Goal: Information Seeking & Learning: Find specific fact

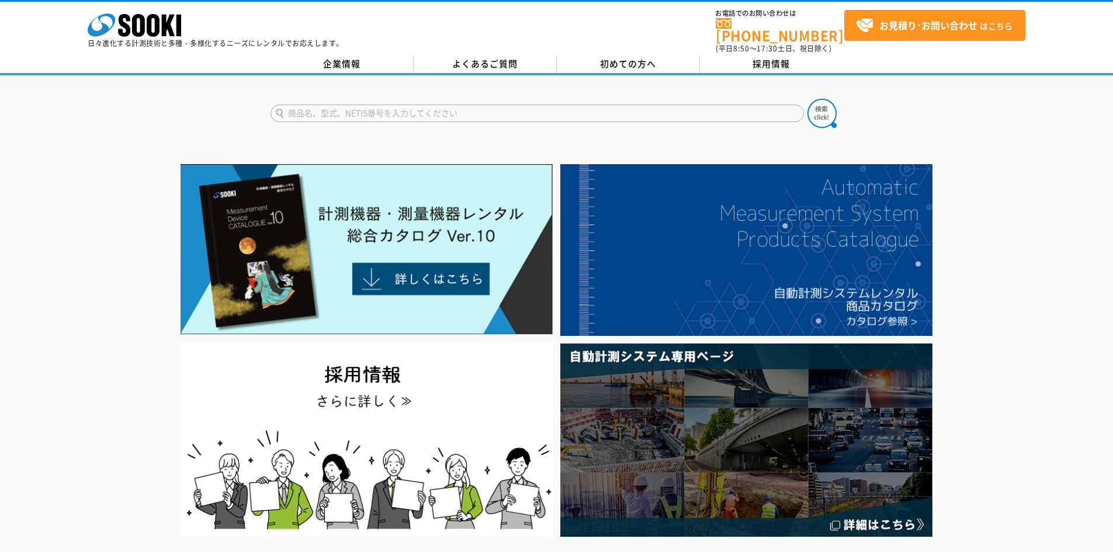
click at [343, 112] on input "text" at bounding box center [536, 114] width 533 height 18
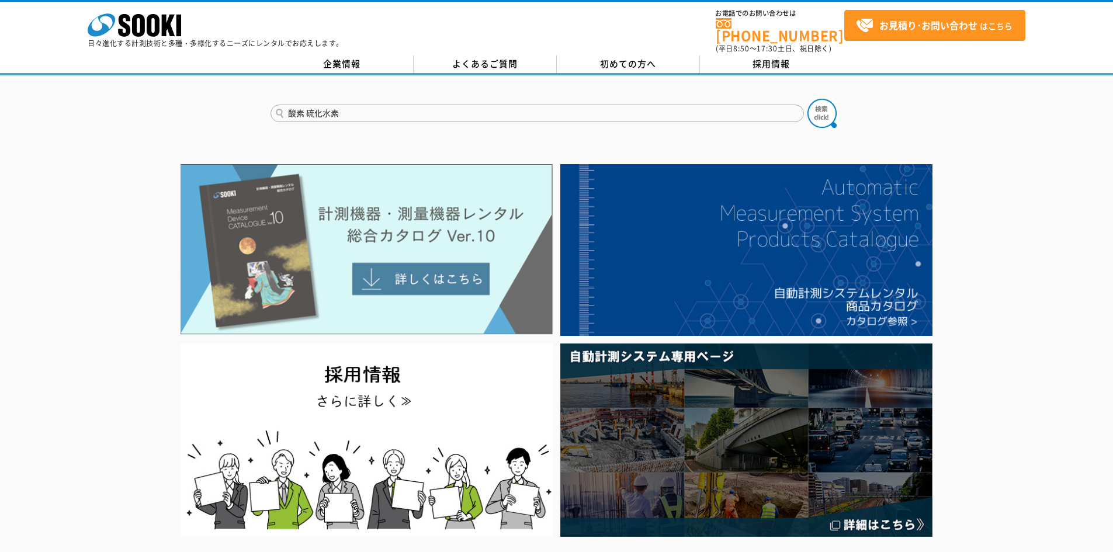
type input "酸素 硫化水素"
click at [807, 99] on button at bounding box center [821, 113] width 29 height 29
